Goal: Information Seeking & Learning: Learn about a topic

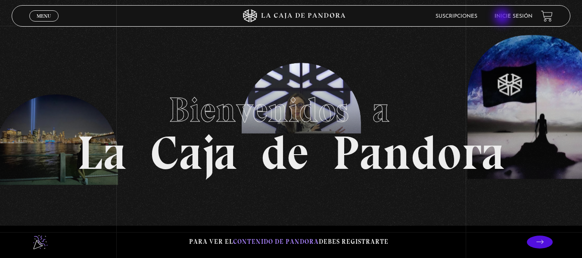
click at [504, 18] on link "Inicie sesión" at bounding box center [513, 16] width 38 height 5
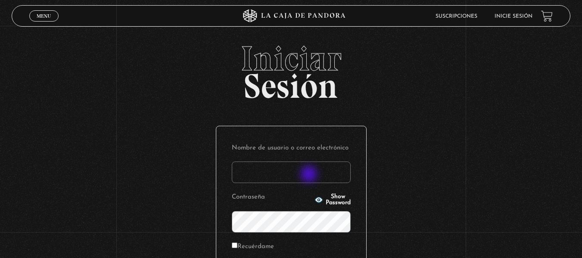
click at [310, 175] on input "Nombre de usuario o correo electrónico" at bounding box center [291, 172] width 119 height 22
type input "keilyn.jimenez@hotmail.com"
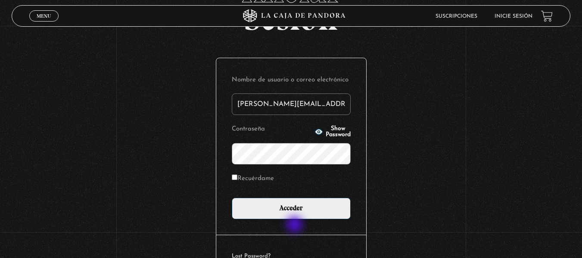
scroll to position [118, 0]
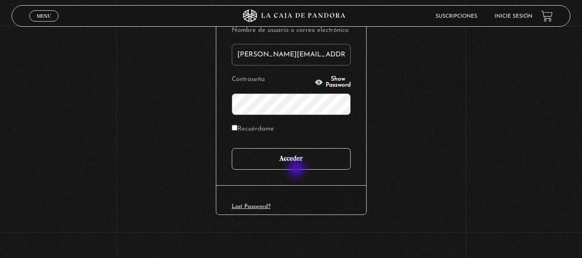
click at [295, 163] on input "Acceder" at bounding box center [291, 159] width 119 height 22
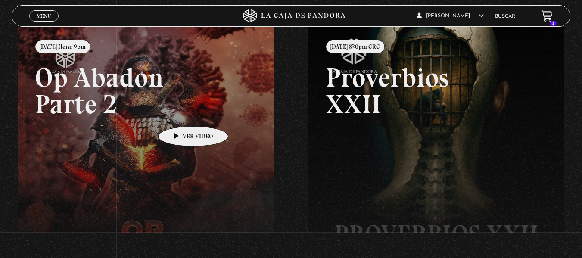
scroll to position [43, 0]
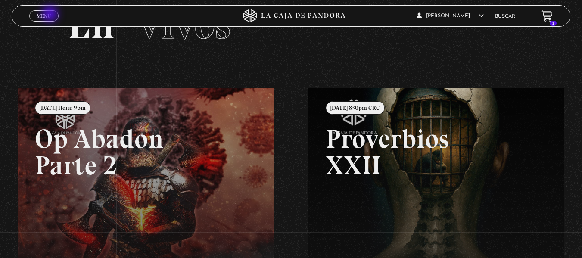
click at [51, 15] on span "Menu" at bounding box center [44, 15] width 14 height 5
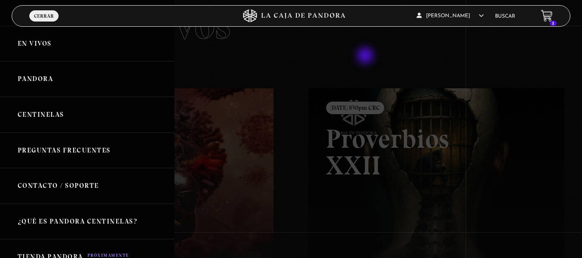
click at [366, 56] on div at bounding box center [291, 129] width 582 height 258
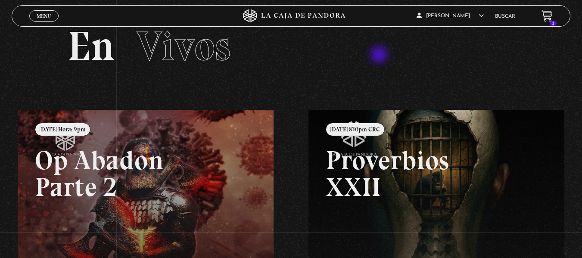
scroll to position [0, 0]
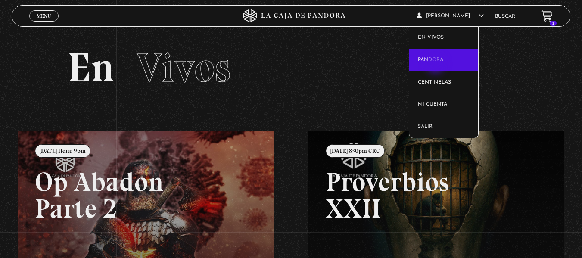
click at [436, 63] on link "Pandora" at bounding box center [443, 60] width 69 height 22
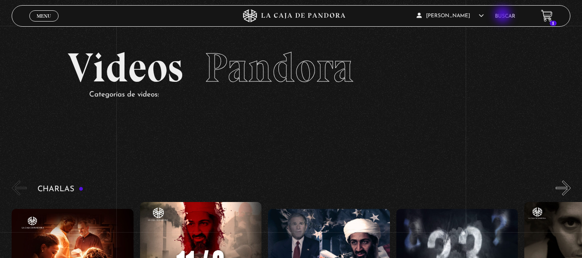
click at [504, 15] on link "Buscar" at bounding box center [505, 16] width 20 height 5
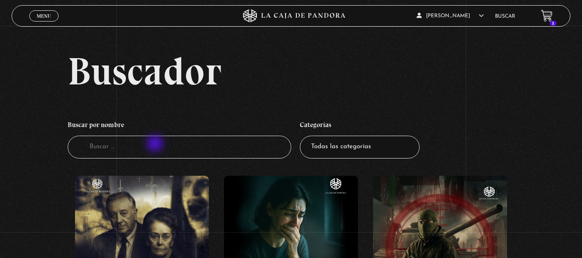
click at [156, 144] on input "Buscador" at bounding box center [179, 147] width 223 height 23
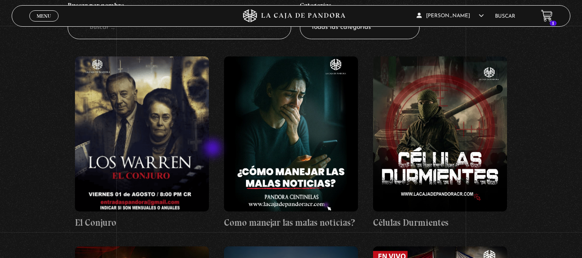
scroll to position [129, 0]
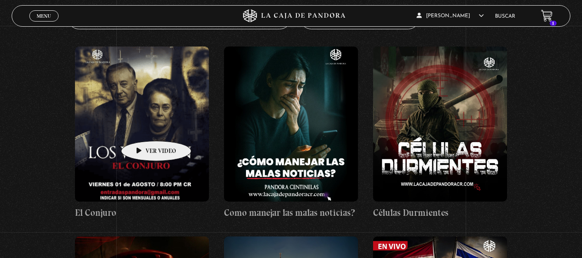
click at [143, 128] on figure at bounding box center [142, 124] width 134 height 155
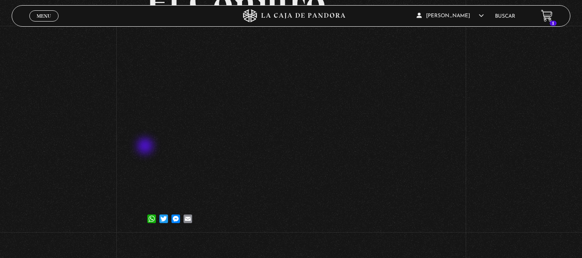
scroll to position [86, 0]
